Goal: Navigation & Orientation: Find specific page/section

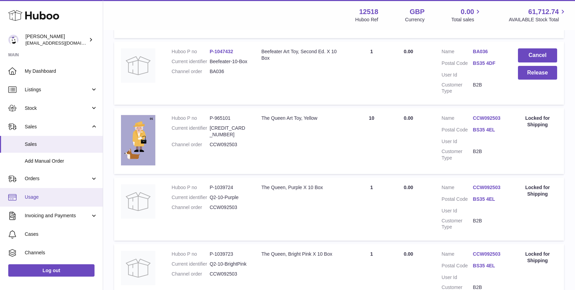
click at [37, 195] on span "Usage" at bounding box center [61, 197] width 73 height 7
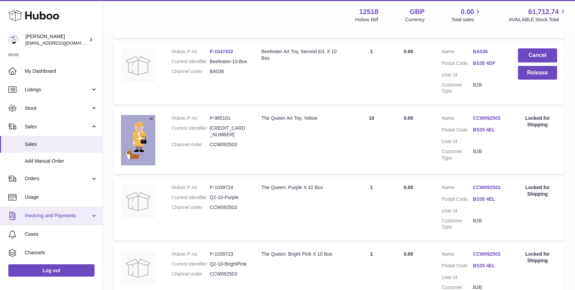
click at [40, 216] on span "Invoicing and Payments" at bounding box center [58, 216] width 66 height 7
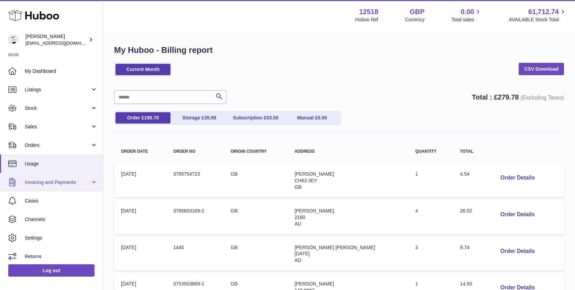
click at [40, 184] on span "Invoicing and Payments" at bounding box center [58, 182] width 66 height 7
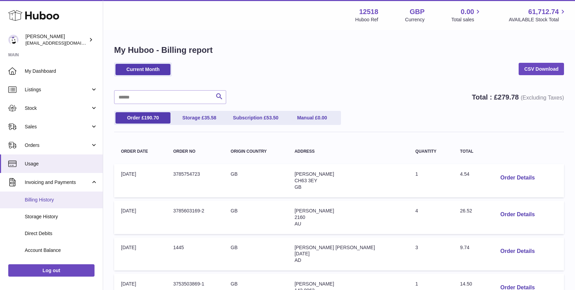
click at [34, 201] on span "Billing History" at bounding box center [61, 200] width 73 height 7
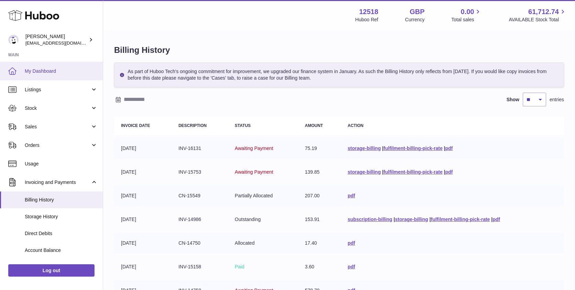
click at [48, 68] on span "My Dashboard" at bounding box center [61, 71] width 73 height 7
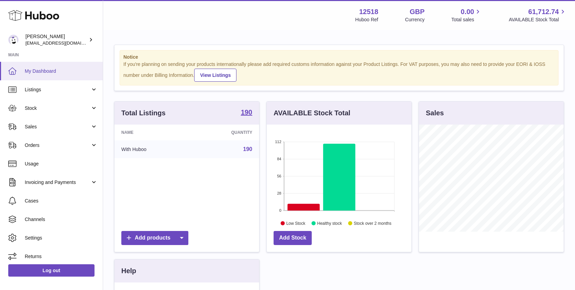
scroll to position [107, 145]
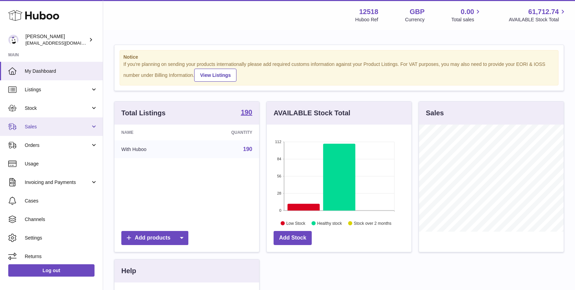
drag, startPoint x: 30, startPoint y: 124, endPoint x: 31, endPoint y: 129, distance: 5.3
click at [30, 124] on span "Sales" at bounding box center [58, 127] width 66 height 7
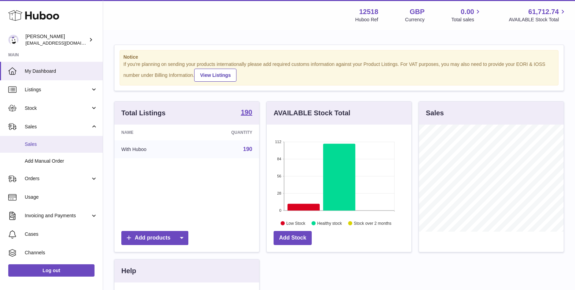
click at [32, 145] on span "Sales" at bounding box center [61, 144] width 73 height 7
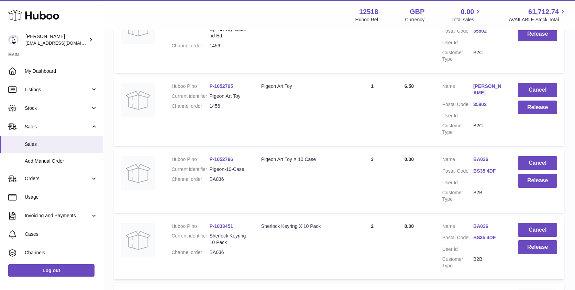
scroll to position [165, 0]
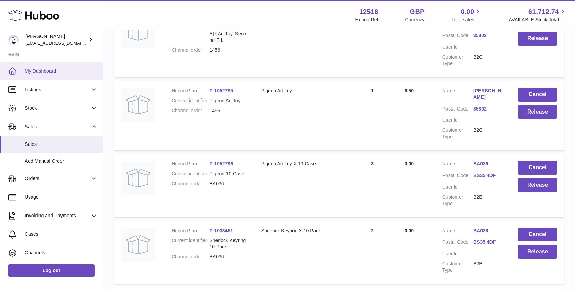
click at [50, 71] on span "My Dashboard" at bounding box center [61, 71] width 73 height 7
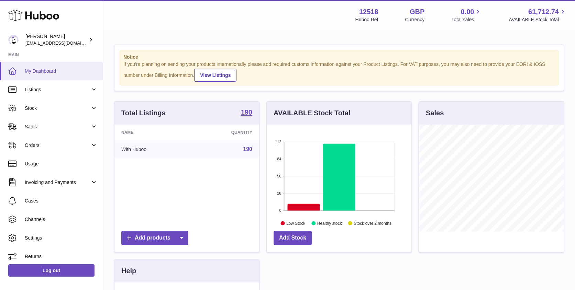
scroll to position [107, 145]
